Goal: Obtain resource: Obtain resource

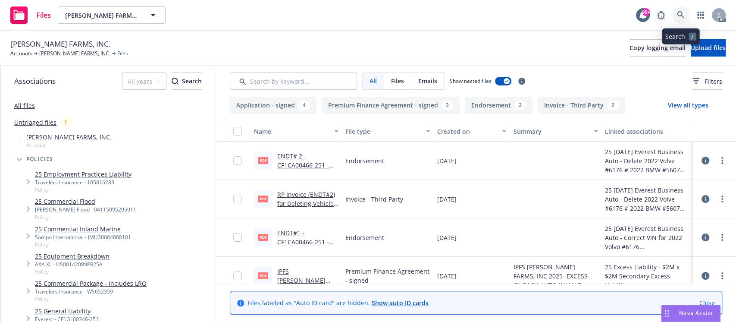
click at [682, 16] on icon at bounding box center [680, 14] width 7 height 7
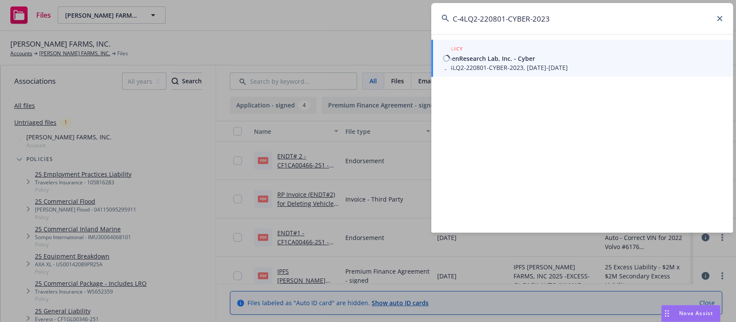
type input "C-4LQ2-220801-CYBER-2023"
click at [536, 59] on span "OpenResearch Lab, Inc. - Cyber" at bounding box center [582, 58] width 279 height 9
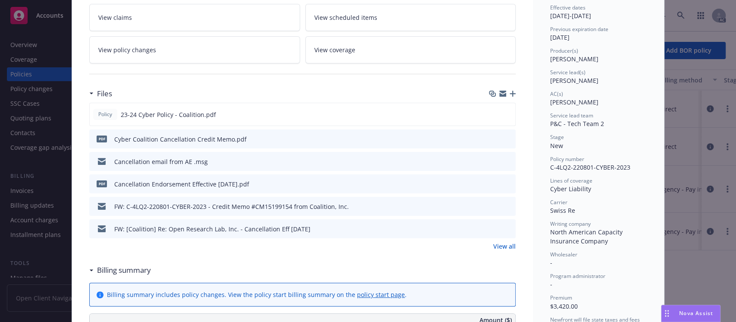
scroll to position [230, 0]
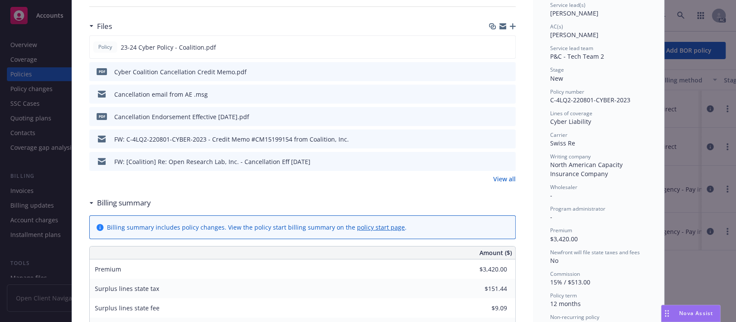
click at [504, 119] on icon "preview file" at bounding box center [508, 116] width 8 height 6
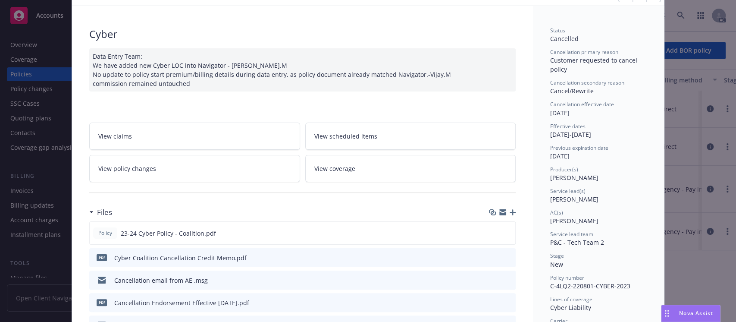
scroll to position [0, 0]
